Goal: Information Seeking & Learning: Learn about a topic

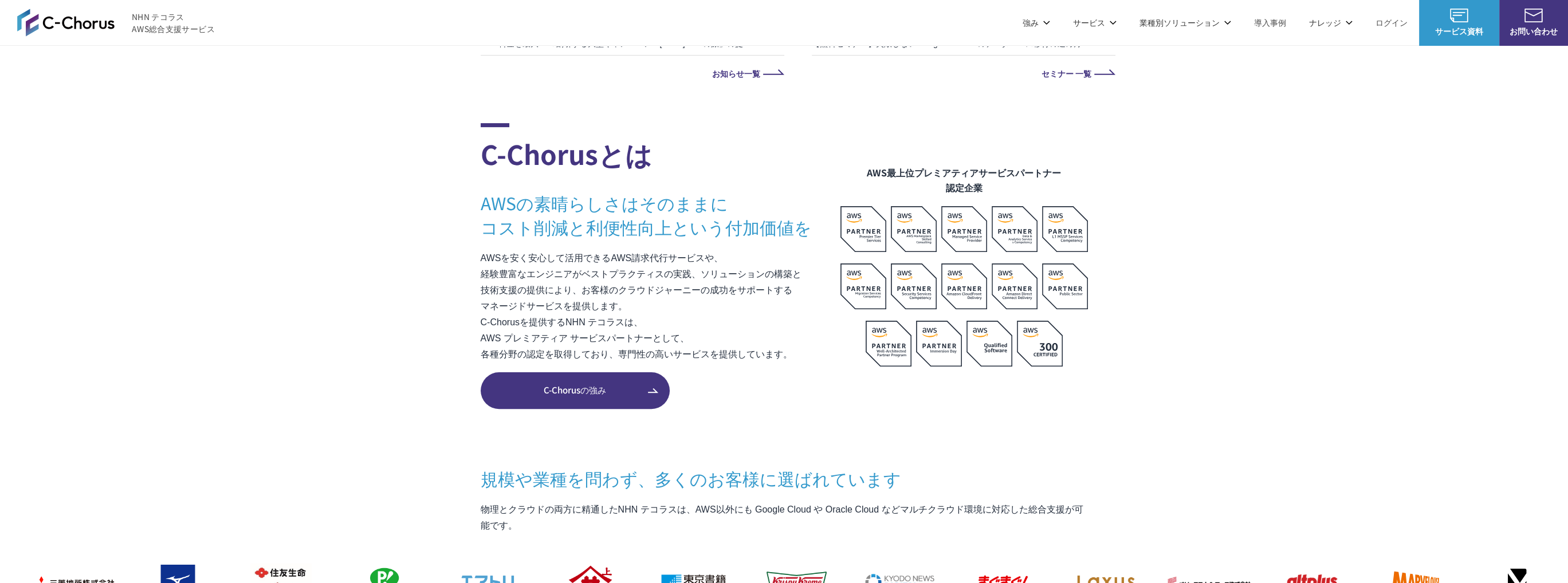
scroll to position [802, 0]
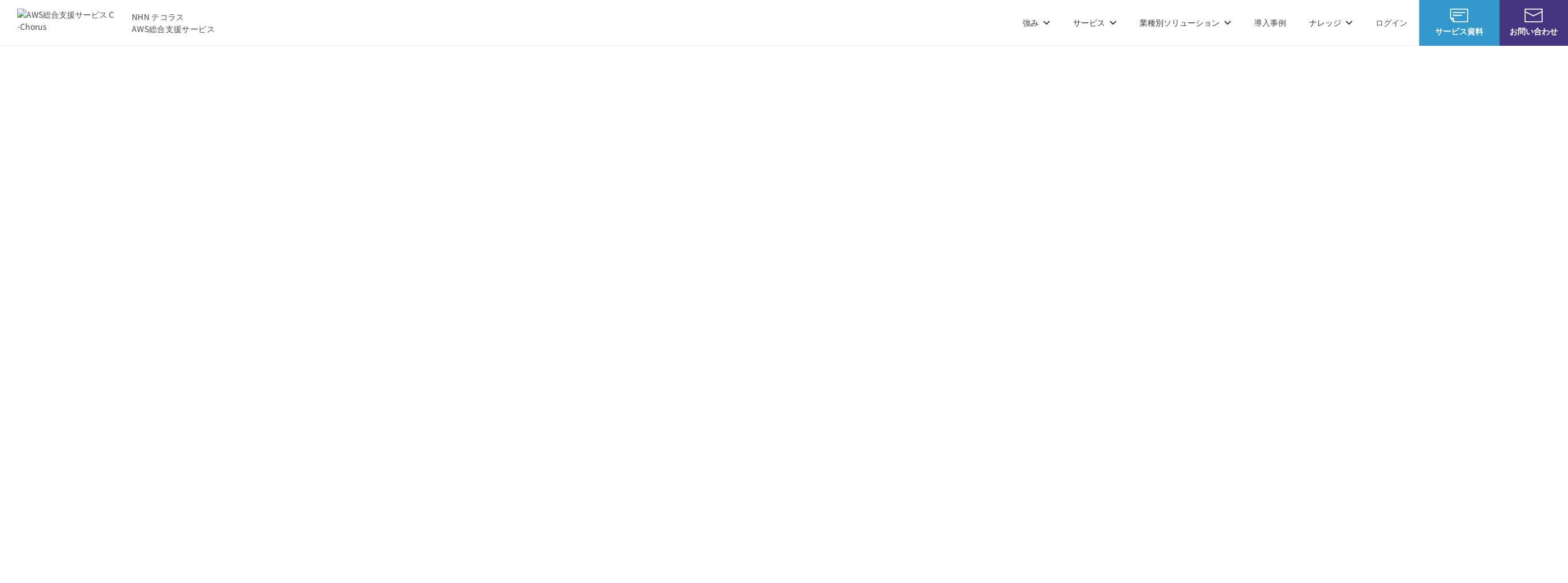
scroll to position [2063, 0]
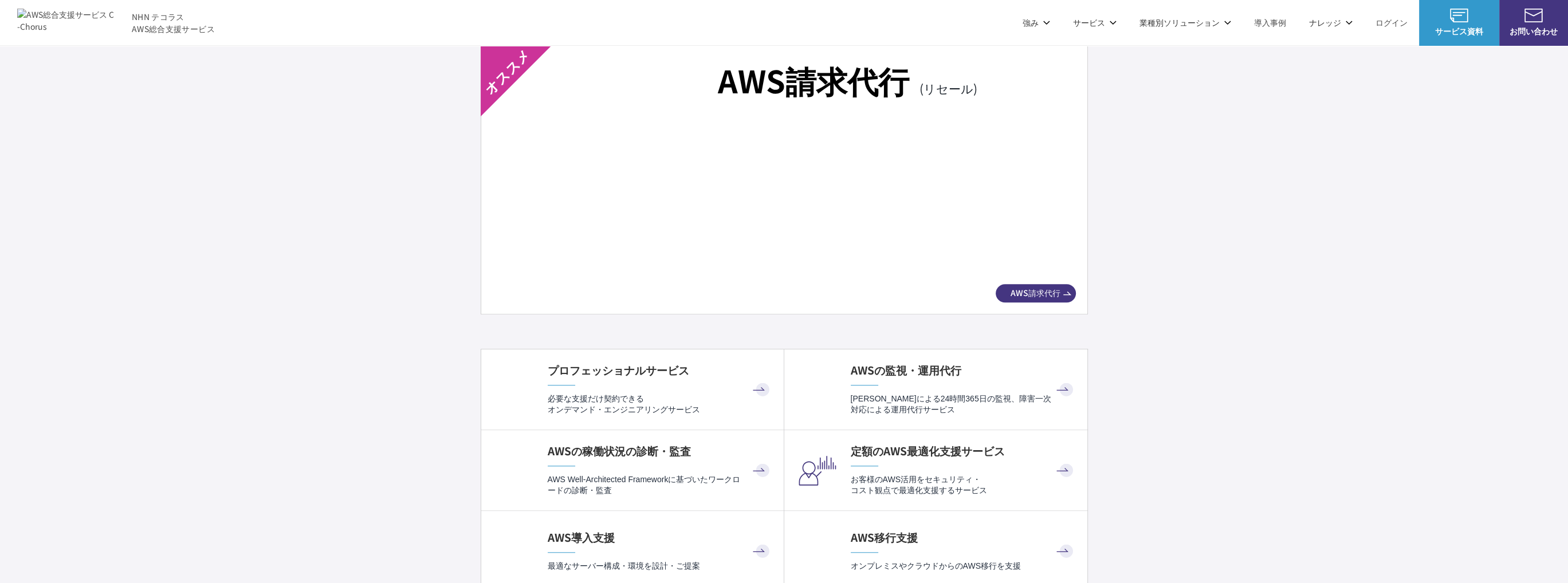
click at [937, 259] on img at bounding box center [784, 198] width 543 height 151
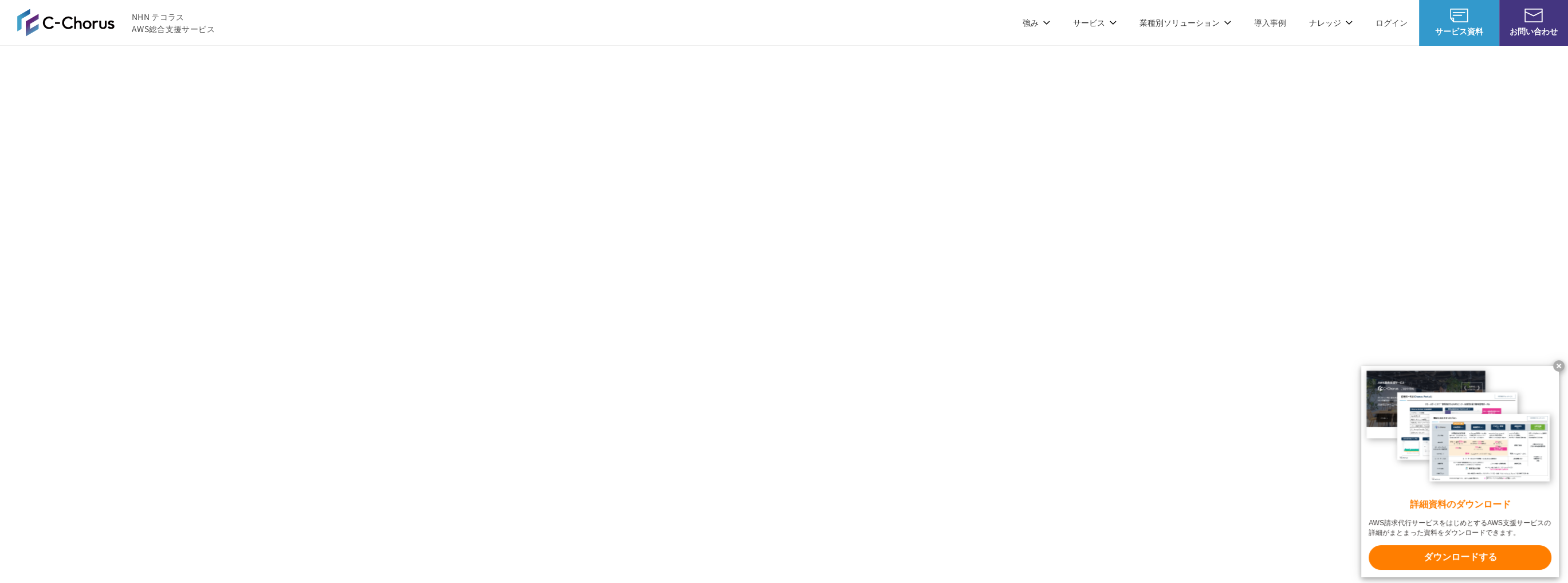
scroll to position [1827, 0]
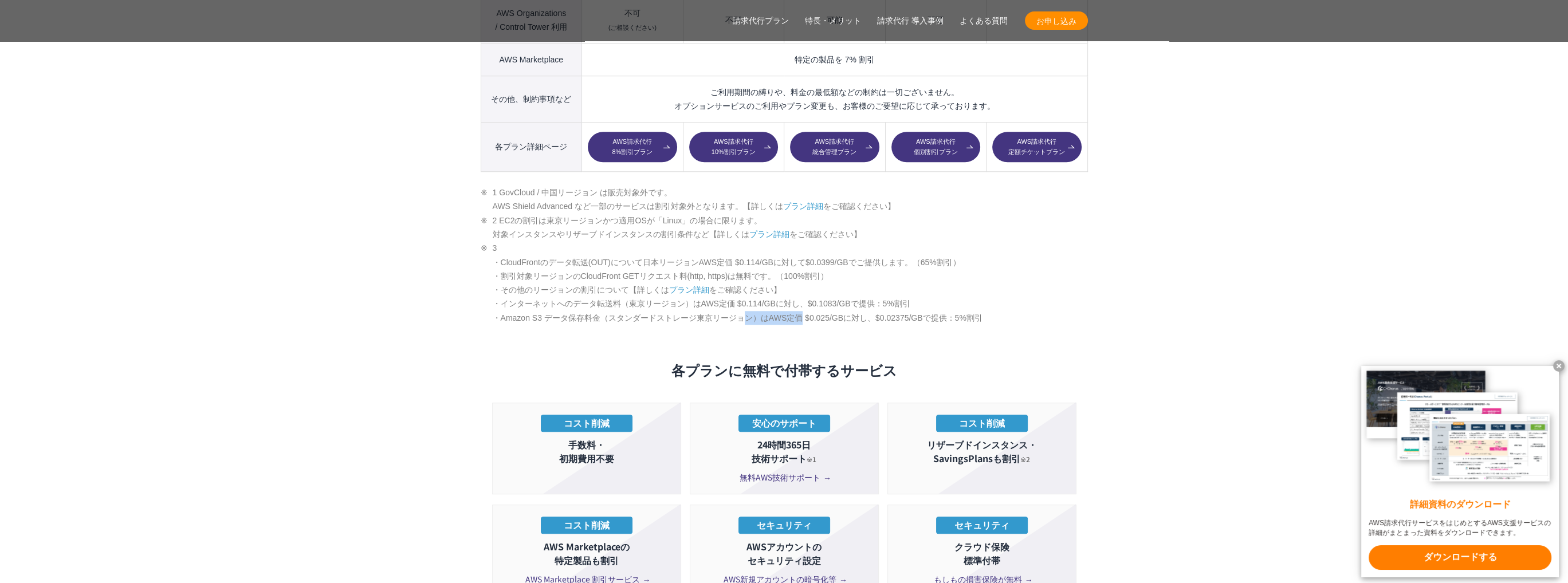
drag, startPoint x: 803, startPoint y: 291, endPoint x: 750, endPoint y: 292, distance: 53.0
click at [750, 292] on li "3 ・CloudFrontのデータ転送(OUT)について日本リージョンAWS定価 $0.114/GBに対して$0.0399/GBでご提供します。（65%割引）…" at bounding box center [784, 283] width 607 height 84
click at [731, 298] on li "3 ・CloudFrontのデータ転送(OUT)について日本リージョンAWS定価 $0.114/GBに対して$0.0399/GBでご提供します。（65%割引）…" at bounding box center [784, 283] width 607 height 84
